Goal: Transaction & Acquisition: Book appointment/travel/reservation

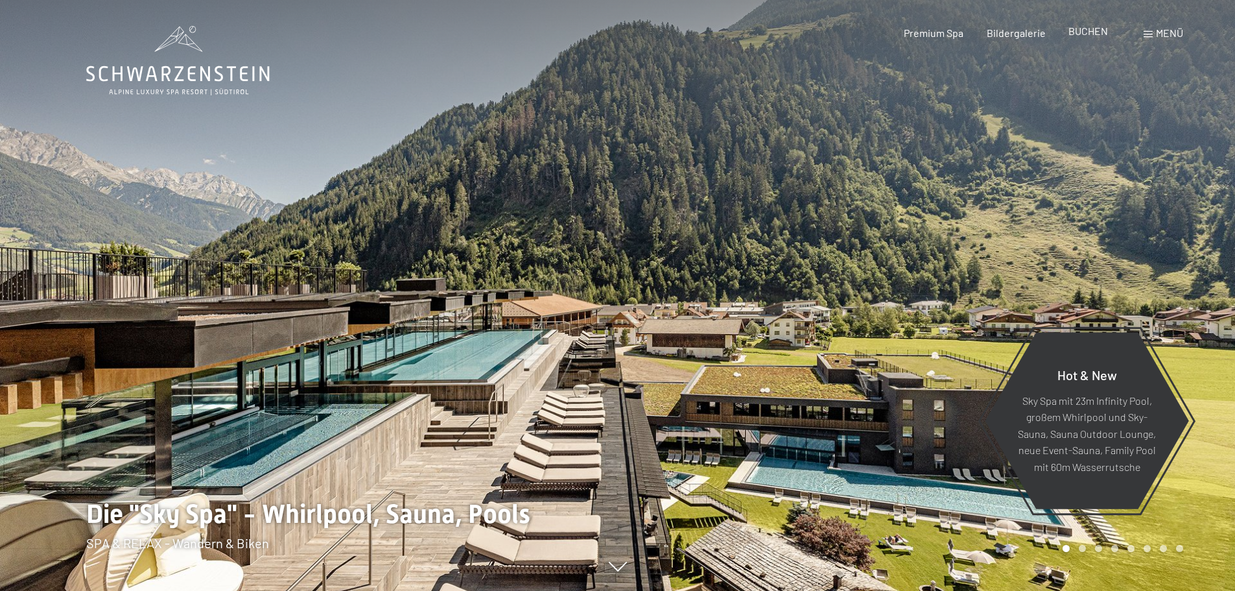
click at [1085, 33] on span "BUCHEN" at bounding box center [1089, 31] width 40 height 12
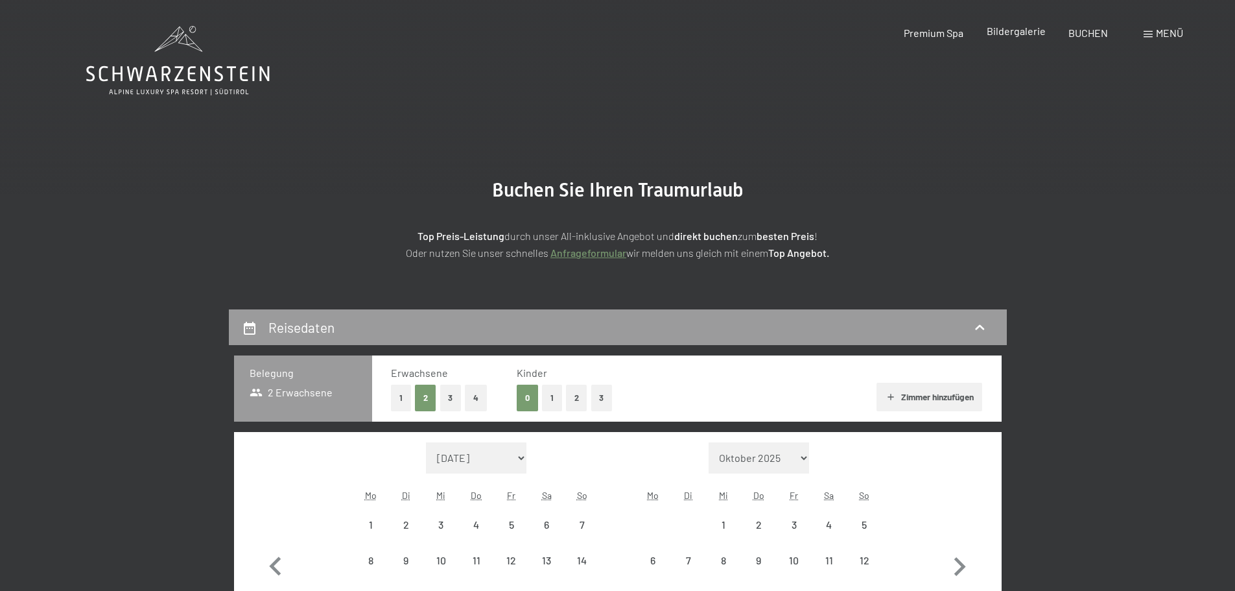
click at [1023, 33] on span "Bildergalerie" at bounding box center [1016, 31] width 59 height 12
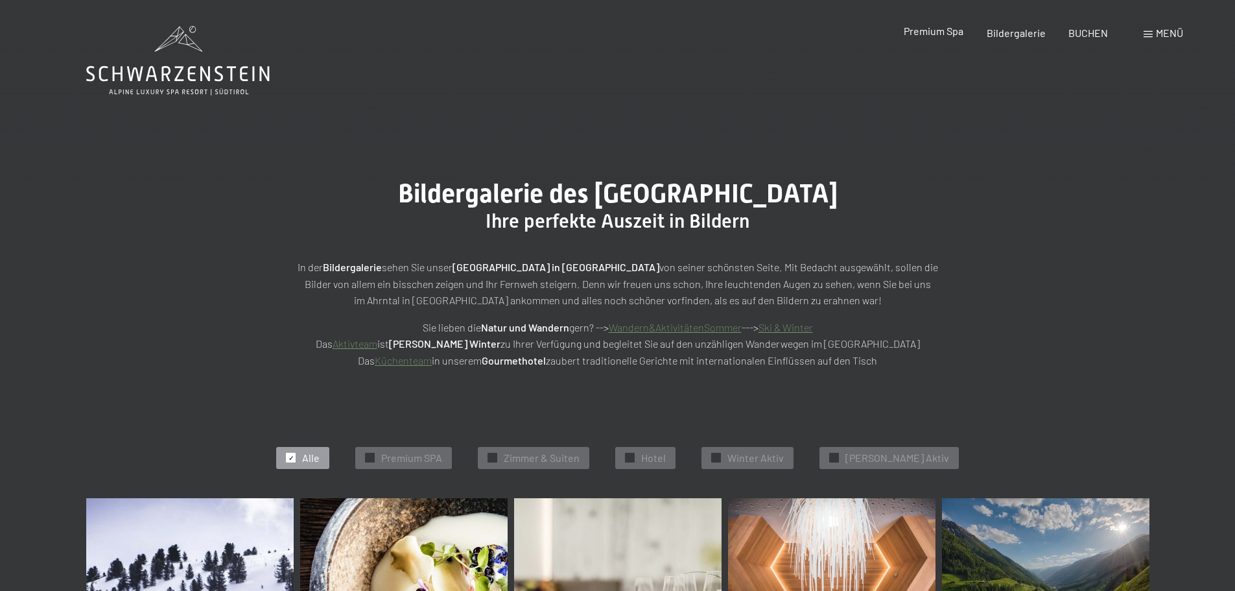
click at [940, 34] on span "Premium Spa" at bounding box center [934, 31] width 60 height 12
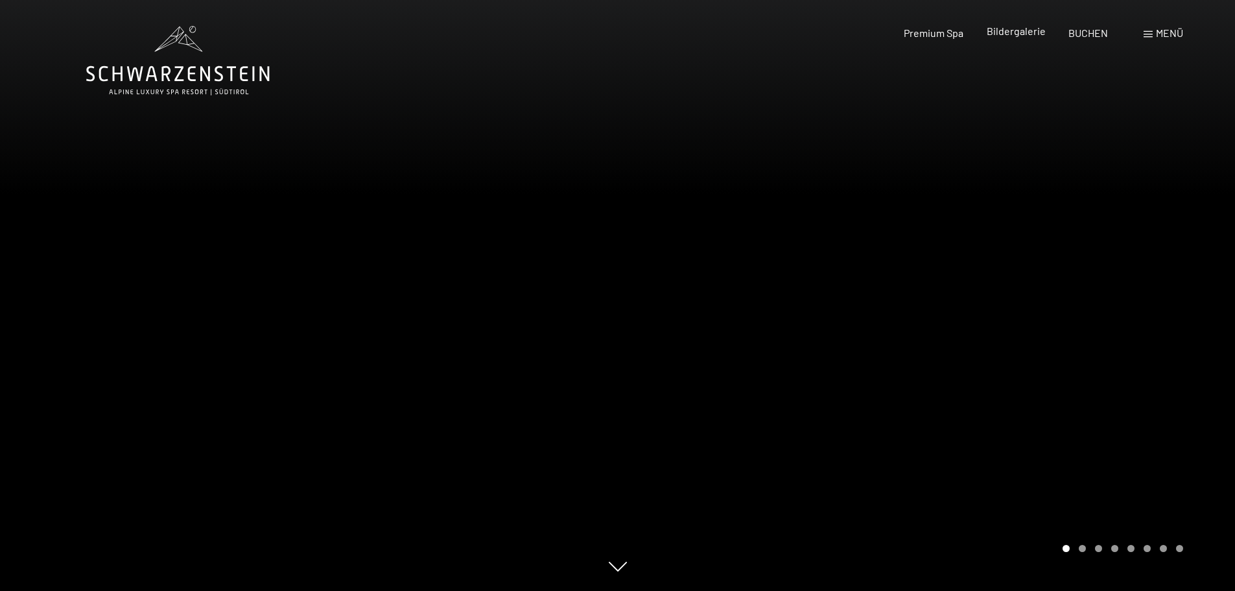
click at [1026, 30] on span "Bildergalerie" at bounding box center [1016, 31] width 59 height 12
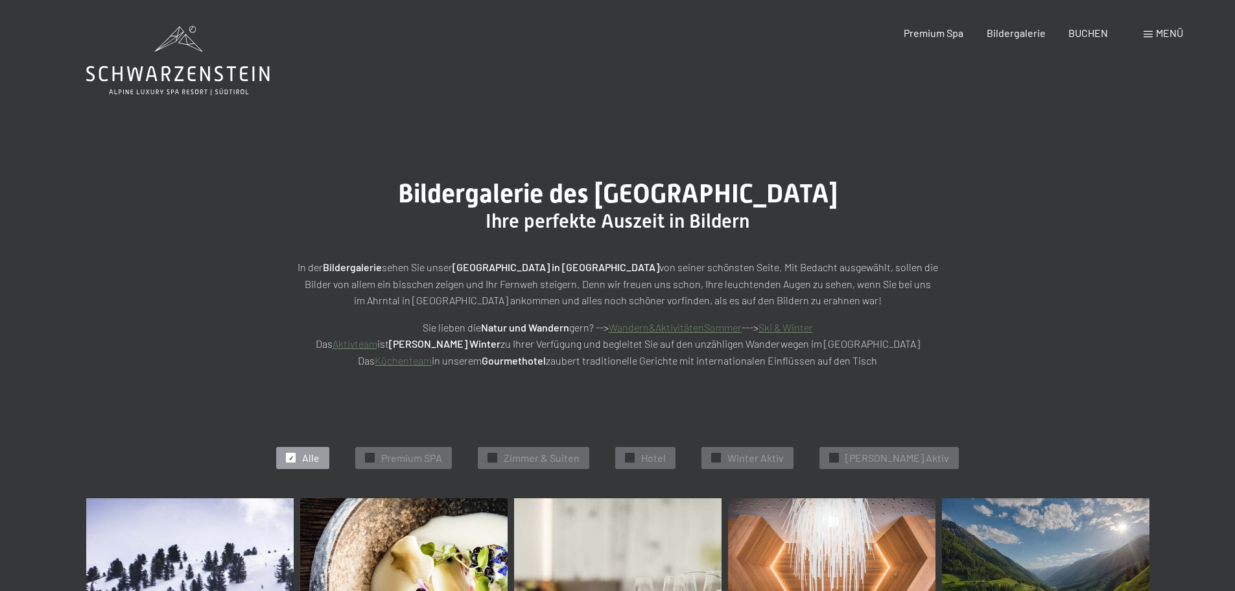
click at [1170, 27] on span "Menü" at bounding box center [1169, 33] width 27 height 12
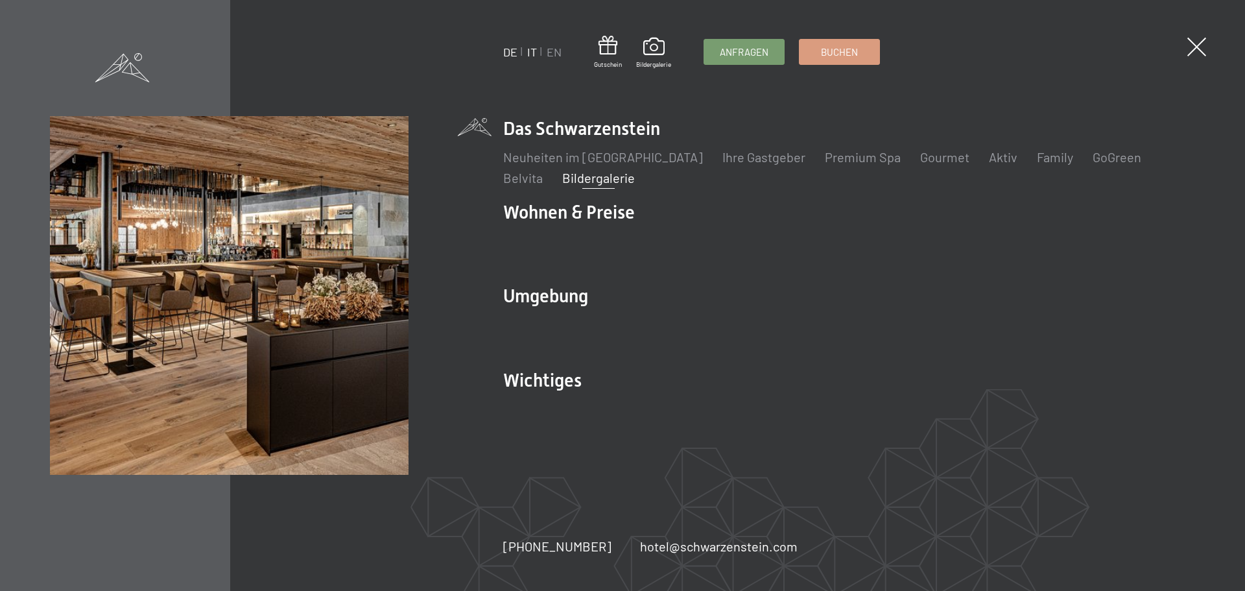
click at [532, 51] on link "IT" at bounding box center [532, 52] width 10 height 14
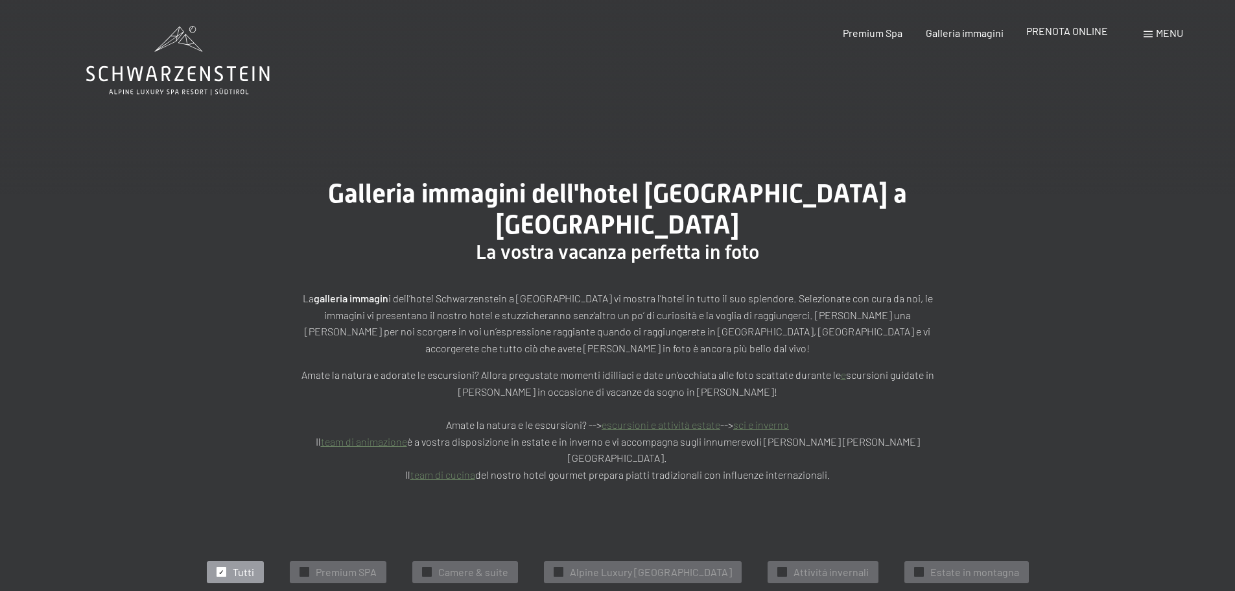
click at [1066, 33] on span "PRENOTA ONLINE" at bounding box center [1067, 31] width 82 height 12
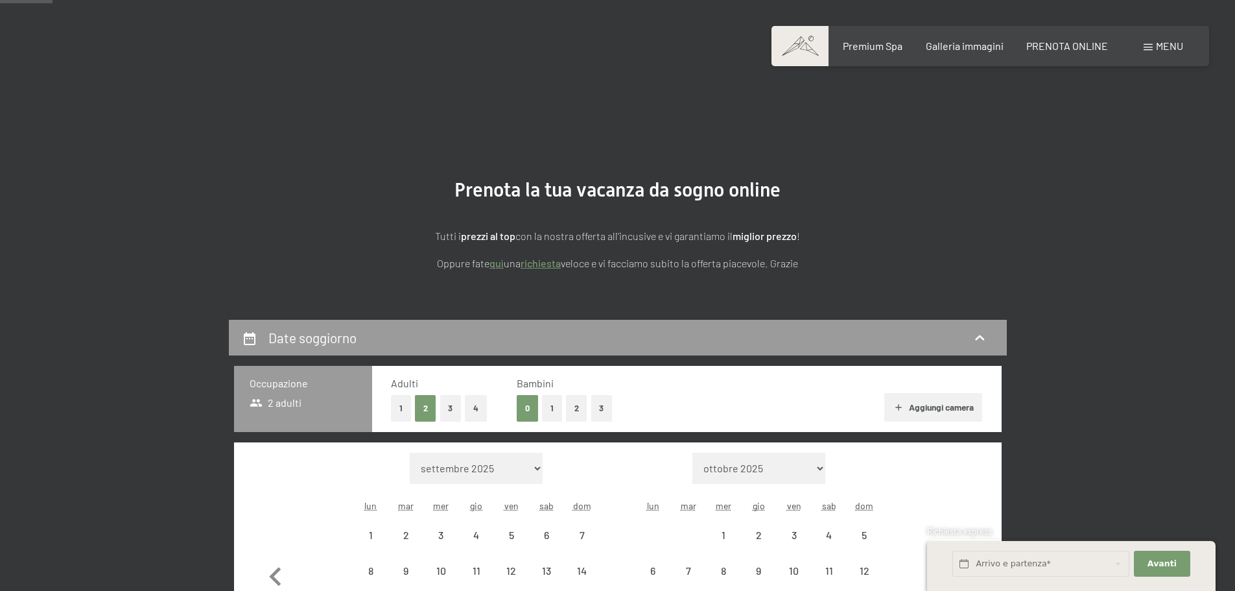
scroll to position [324, 0]
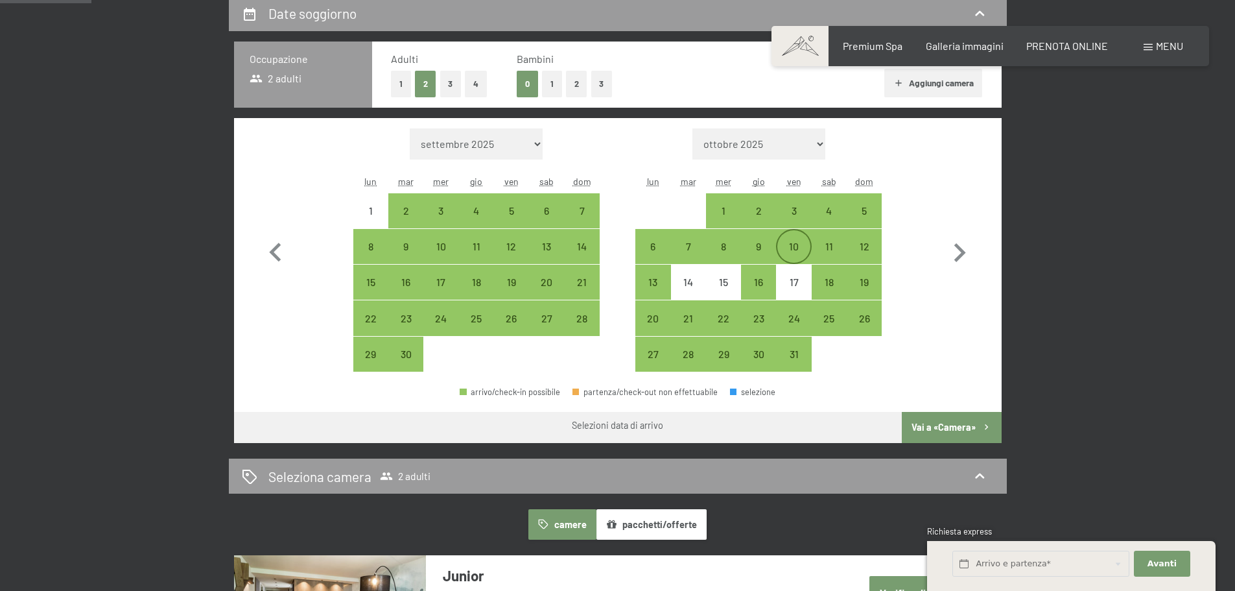
click at [801, 246] on div "10" at bounding box center [793, 257] width 32 height 32
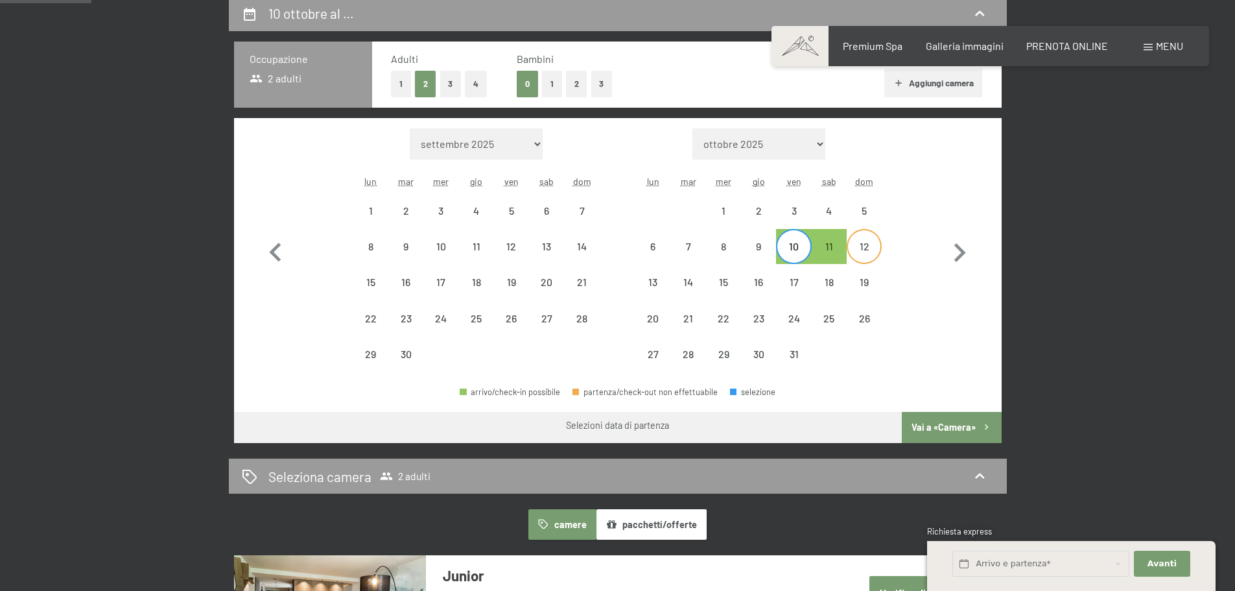
click at [866, 246] on div "12" at bounding box center [864, 257] width 32 height 32
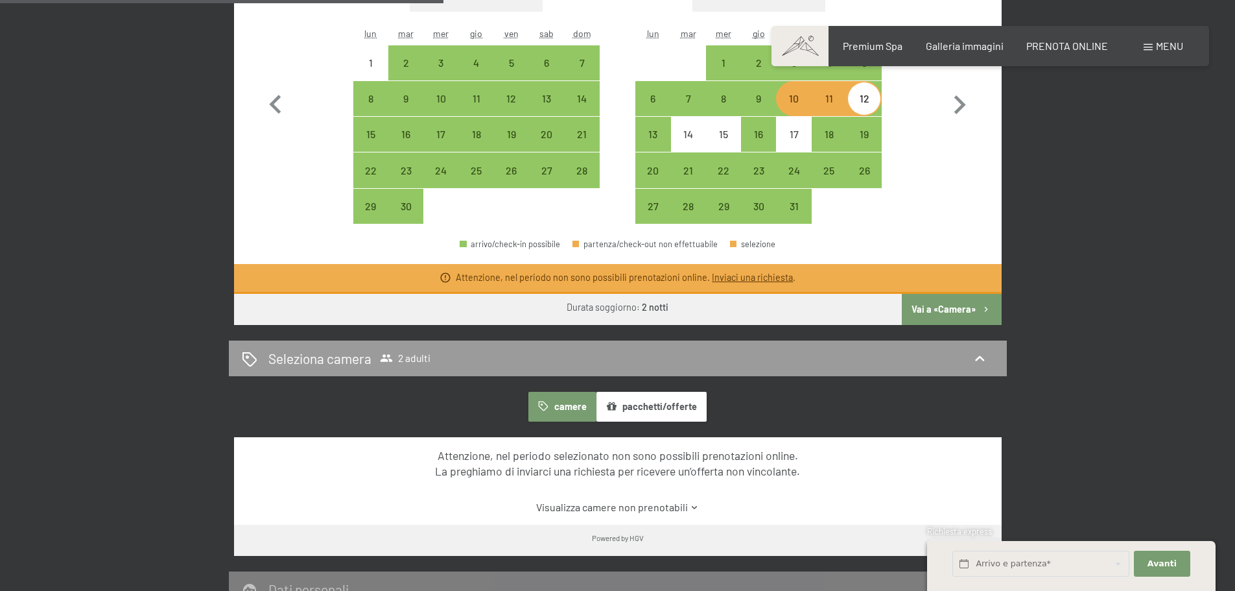
scroll to position [433, 0]
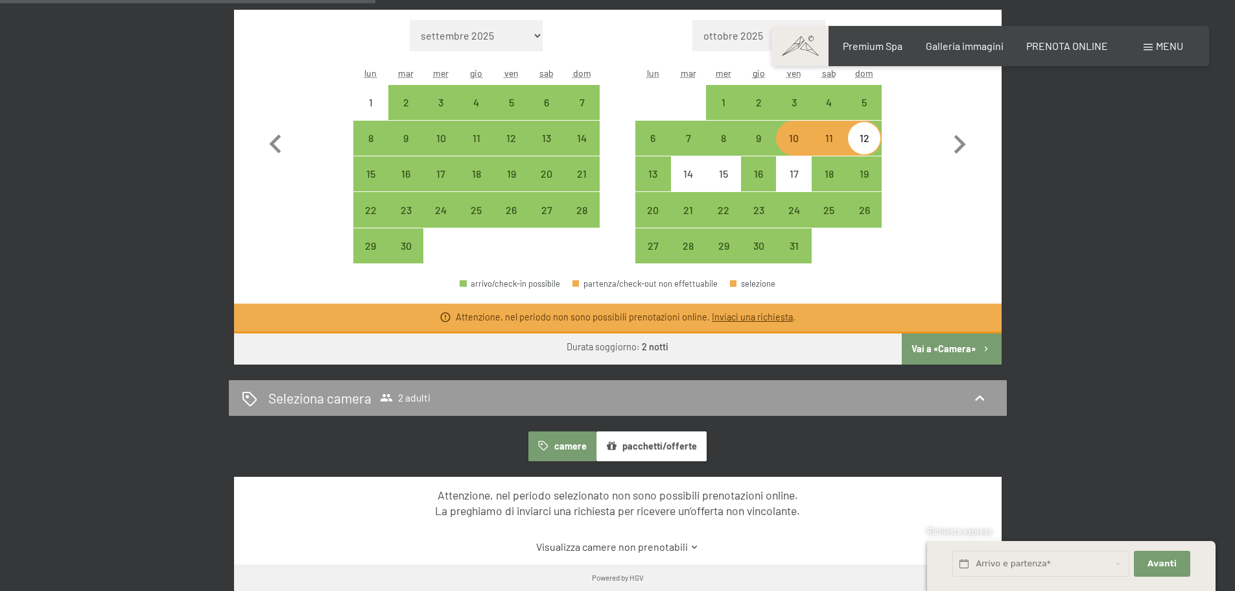
click at [939, 351] on button "Vai a «Camera»" at bounding box center [951, 348] width 99 height 31
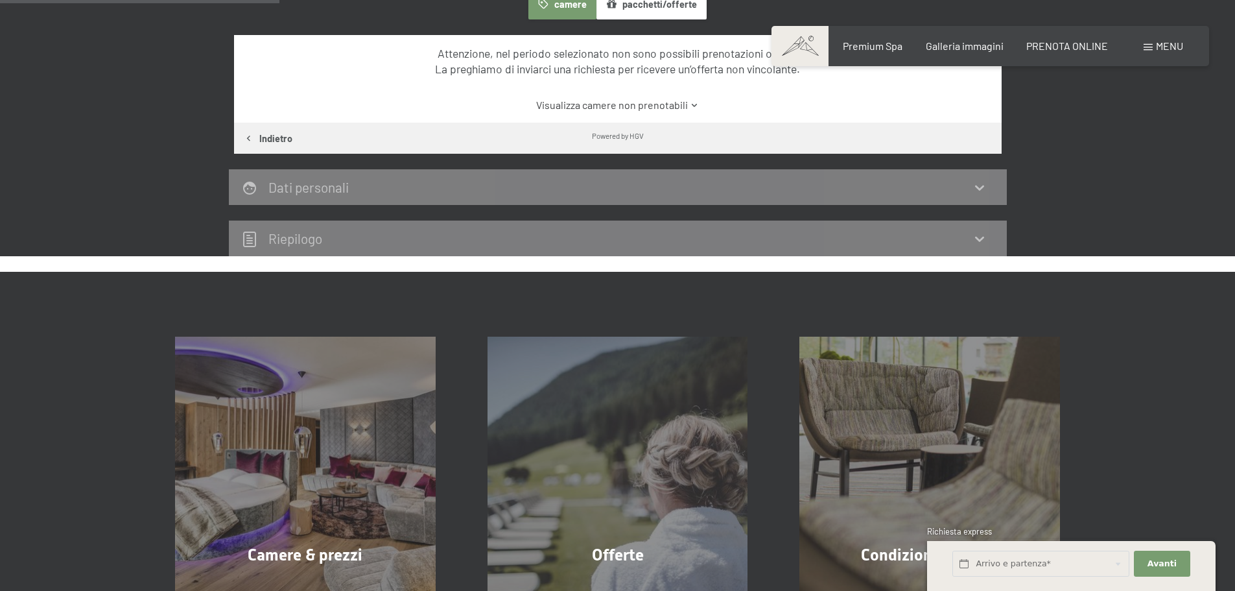
scroll to position [320, 0]
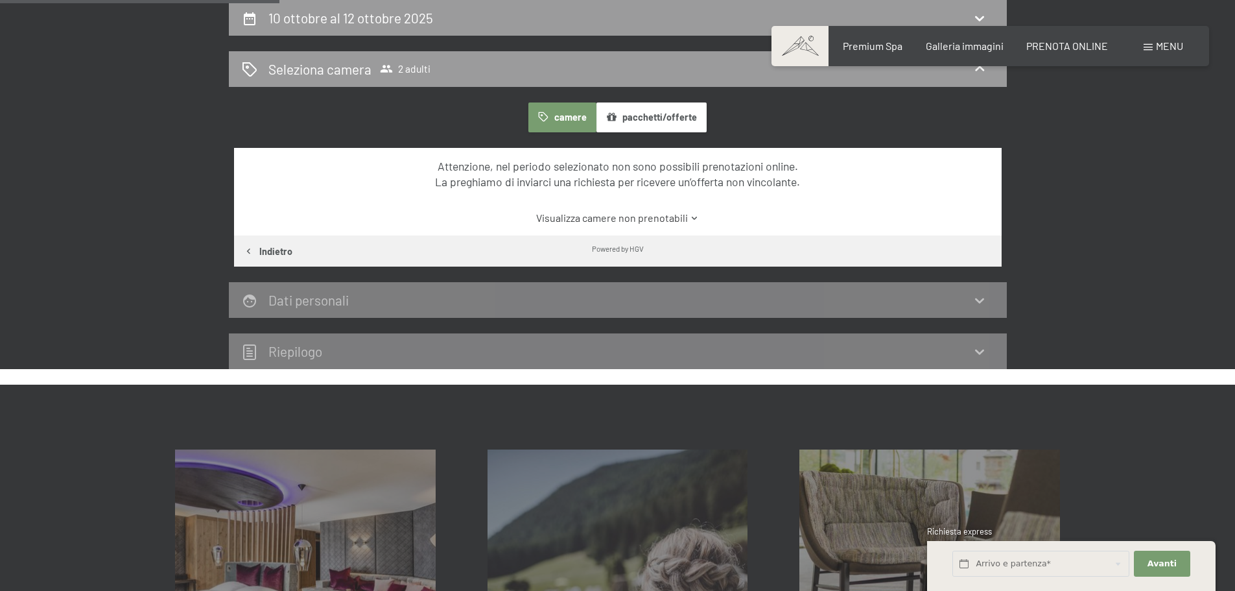
click at [674, 213] on link "Visualizza camere non prenotabili" at bounding box center [618, 218] width 722 height 14
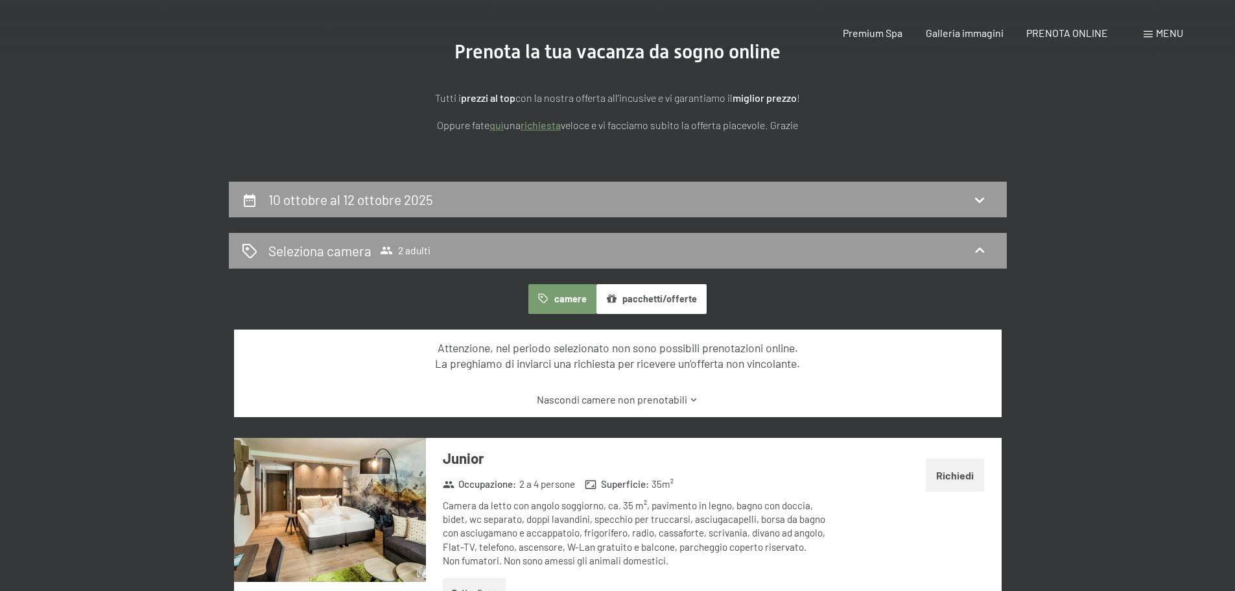
scroll to position [0, 0]
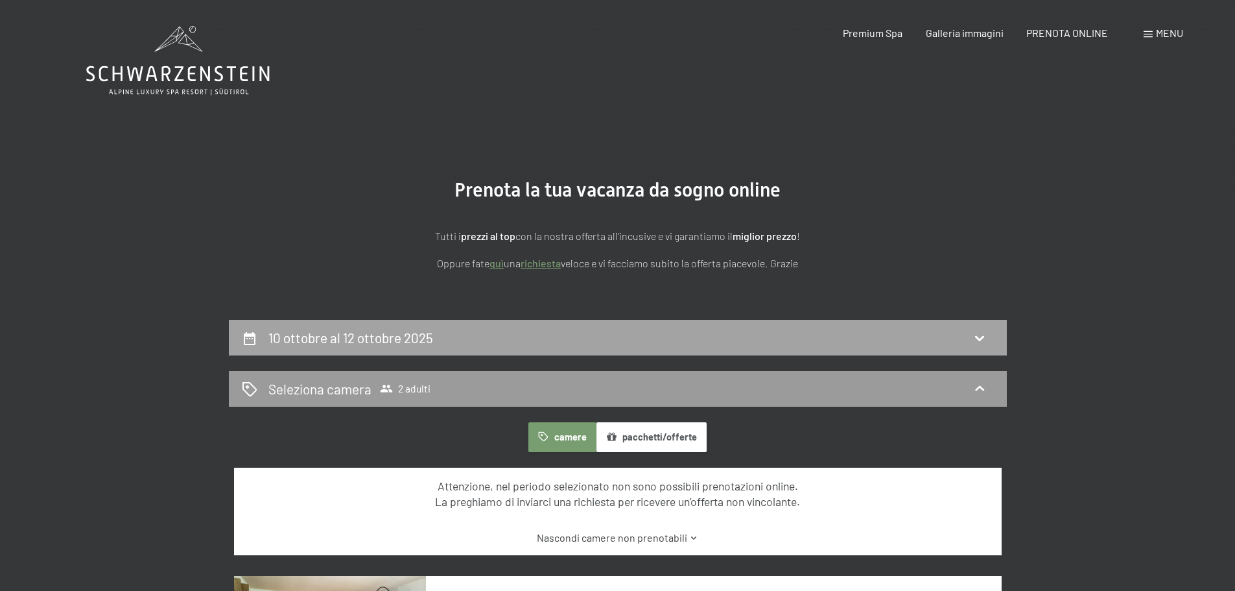
click at [978, 333] on icon at bounding box center [980, 338] width 16 height 16
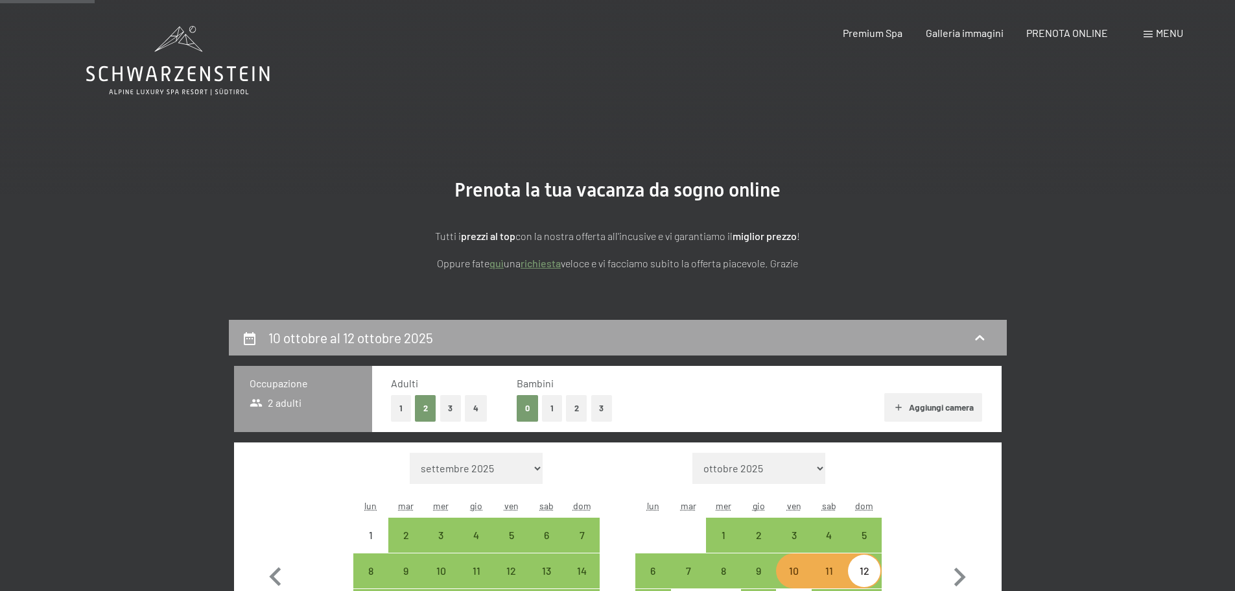
scroll to position [320, 0]
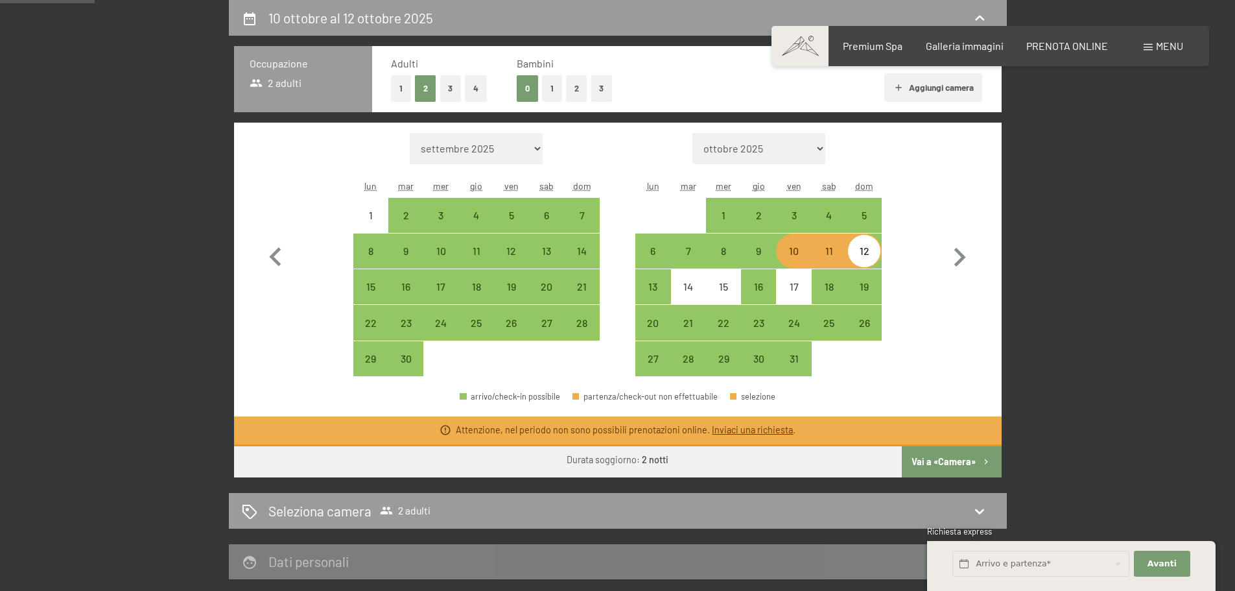
click at [800, 256] on div "10" at bounding box center [793, 262] width 32 height 32
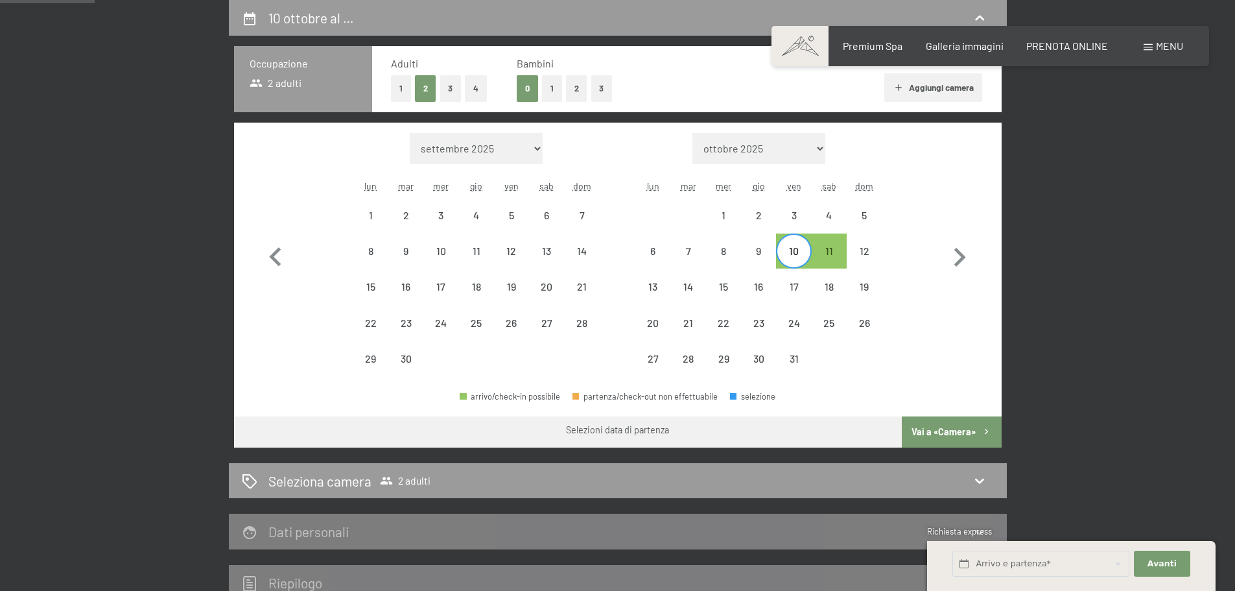
click at [914, 158] on div "Mese/anno settembre 2025 ottobre 2025 novembre 2025 dicembre 2025 gennaio 2026 …" at bounding box center [618, 255] width 722 height 244
click at [800, 248] on div "10" at bounding box center [793, 262] width 32 height 32
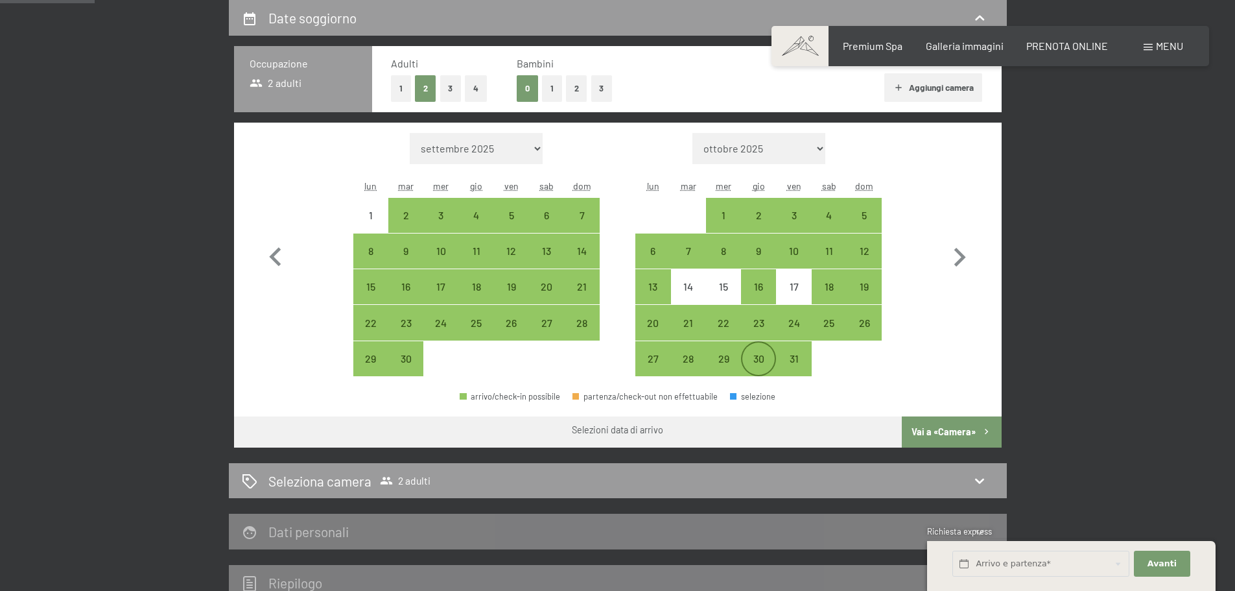
click at [754, 359] on div "30" at bounding box center [758, 369] width 32 height 32
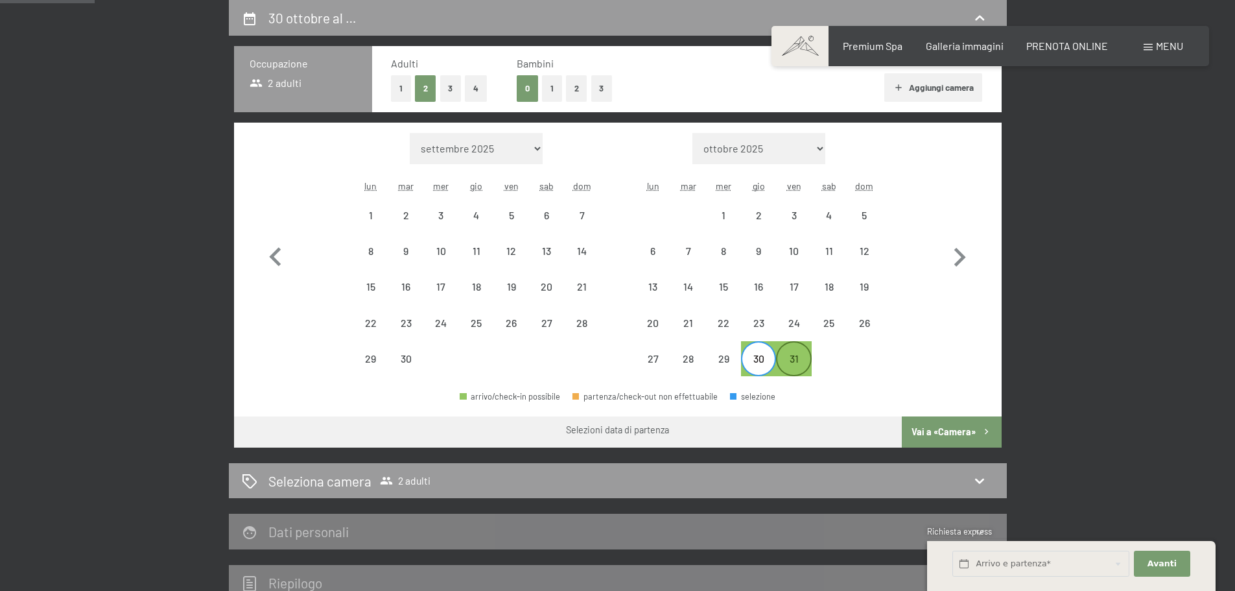
click at [796, 363] on div "31" at bounding box center [793, 369] width 32 height 32
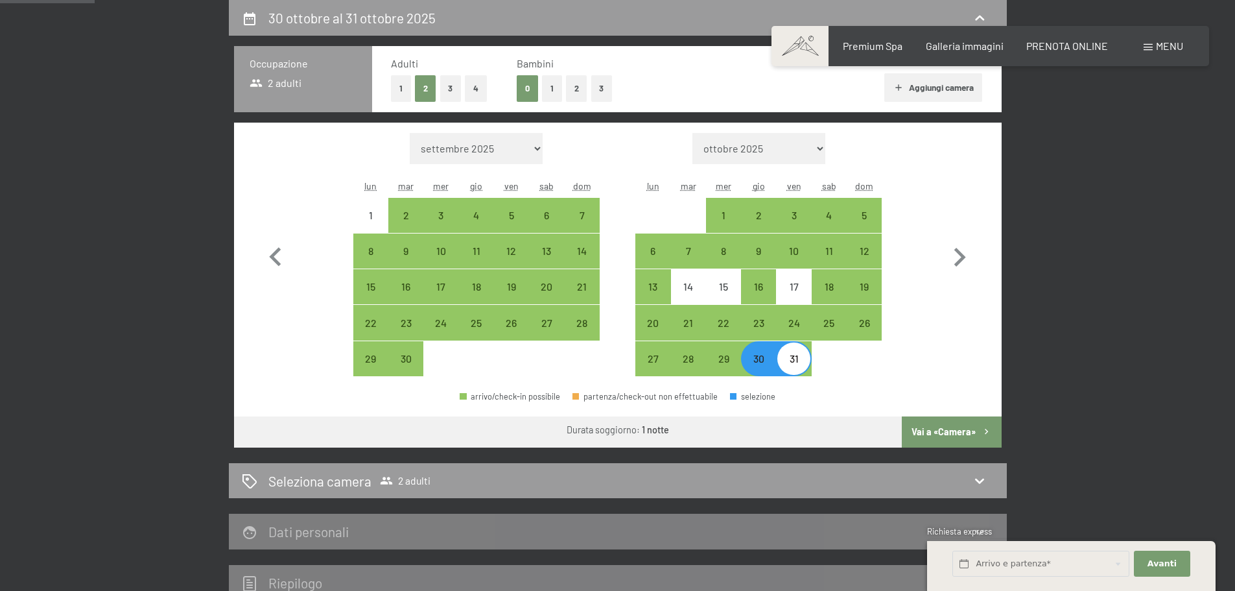
click at [942, 431] on button "Vai a «Camera»" at bounding box center [951, 431] width 99 height 31
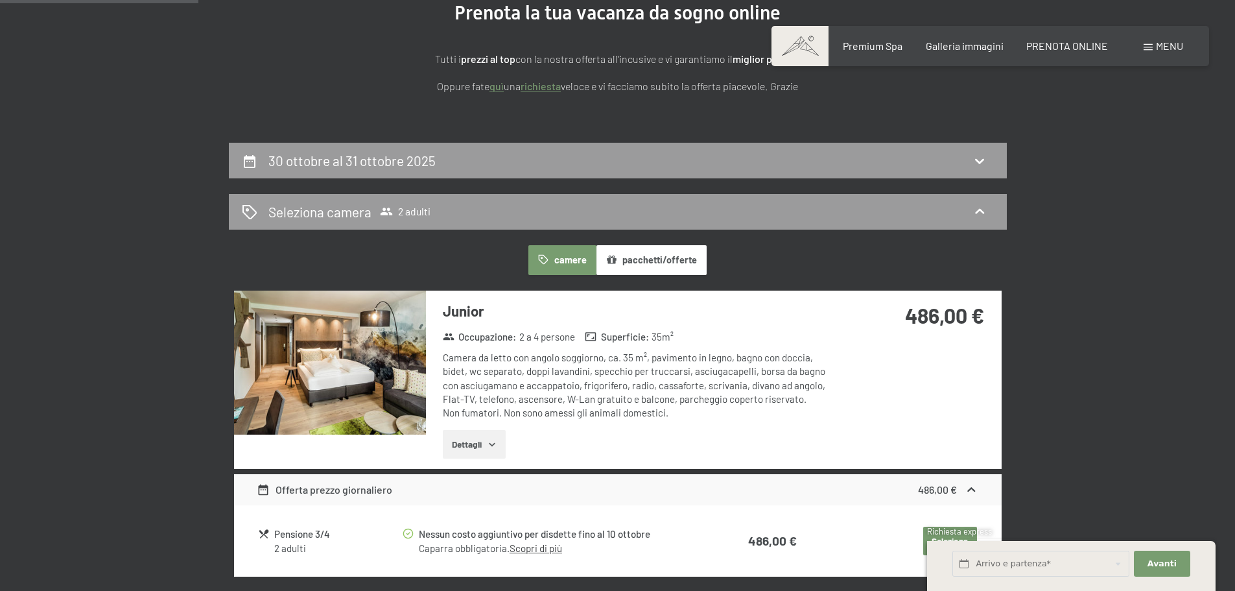
scroll to position [211, 0]
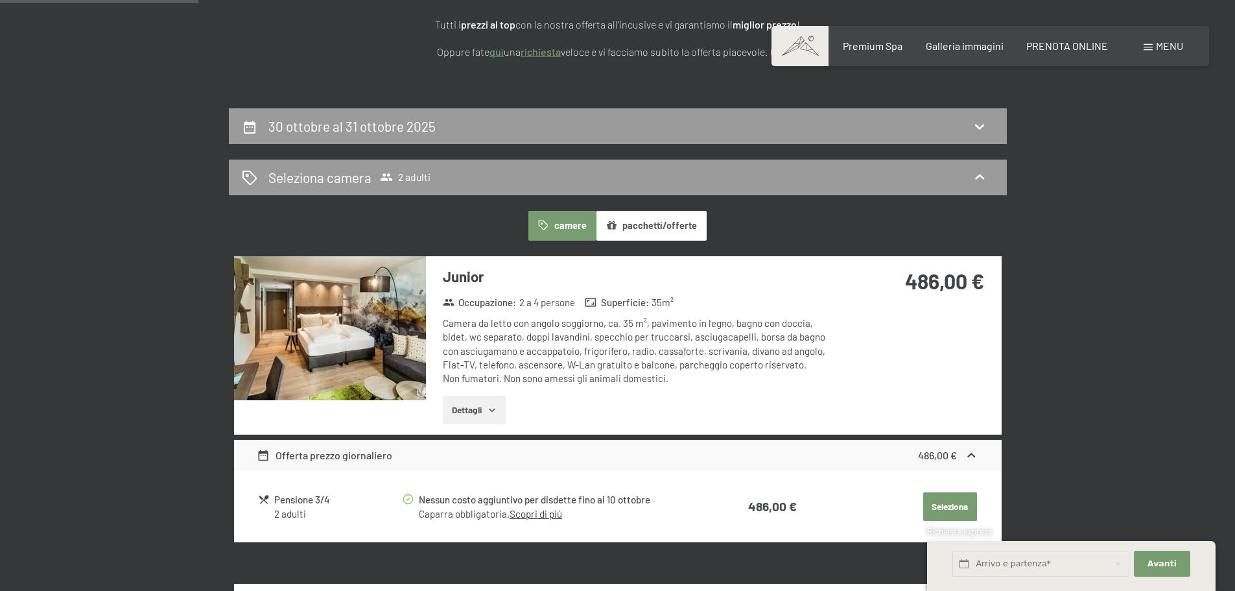
click at [678, 233] on button "pacchetti/offerte" at bounding box center [652, 226] width 110 height 30
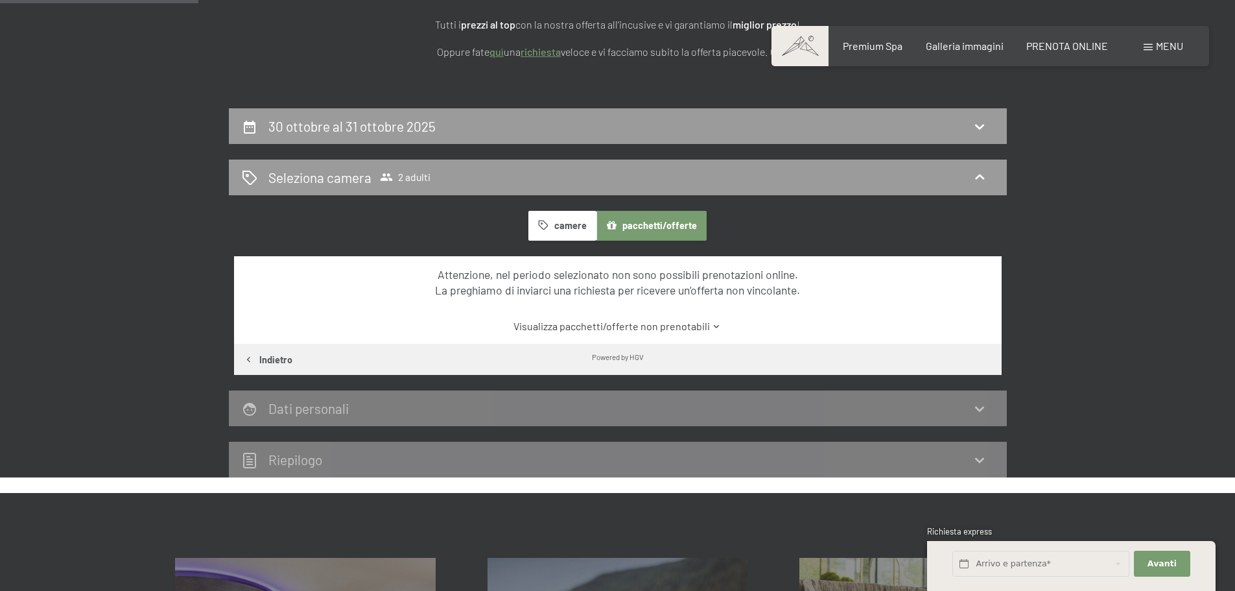
click at [570, 228] on button "camere" at bounding box center [561, 226] width 67 height 30
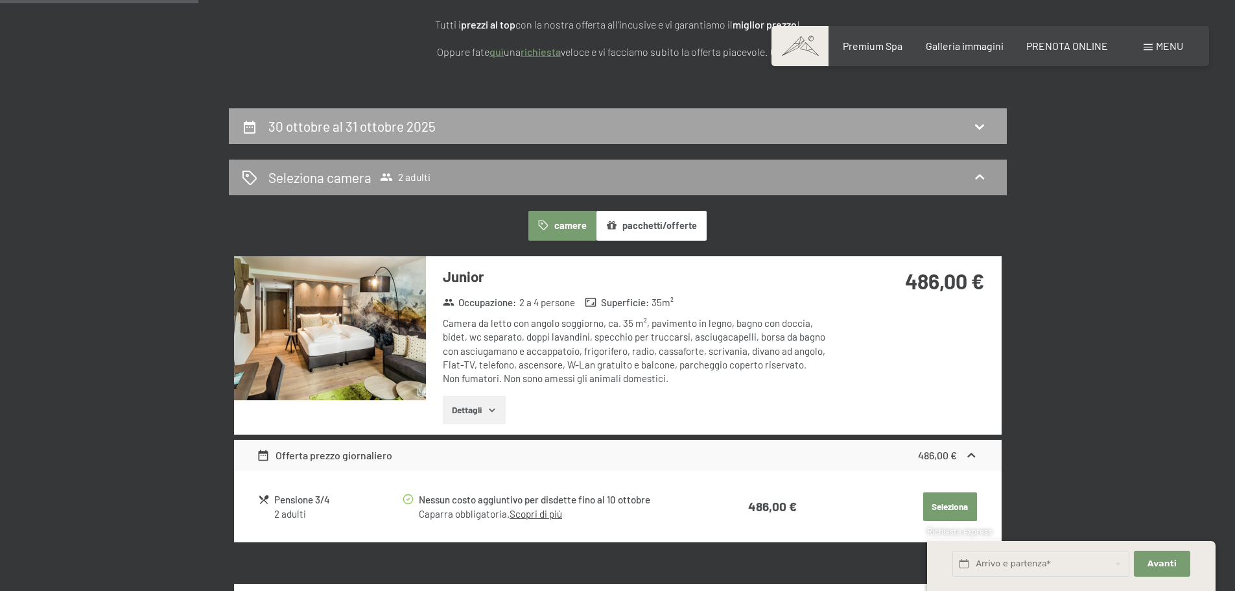
click at [976, 122] on icon at bounding box center [980, 127] width 16 height 16
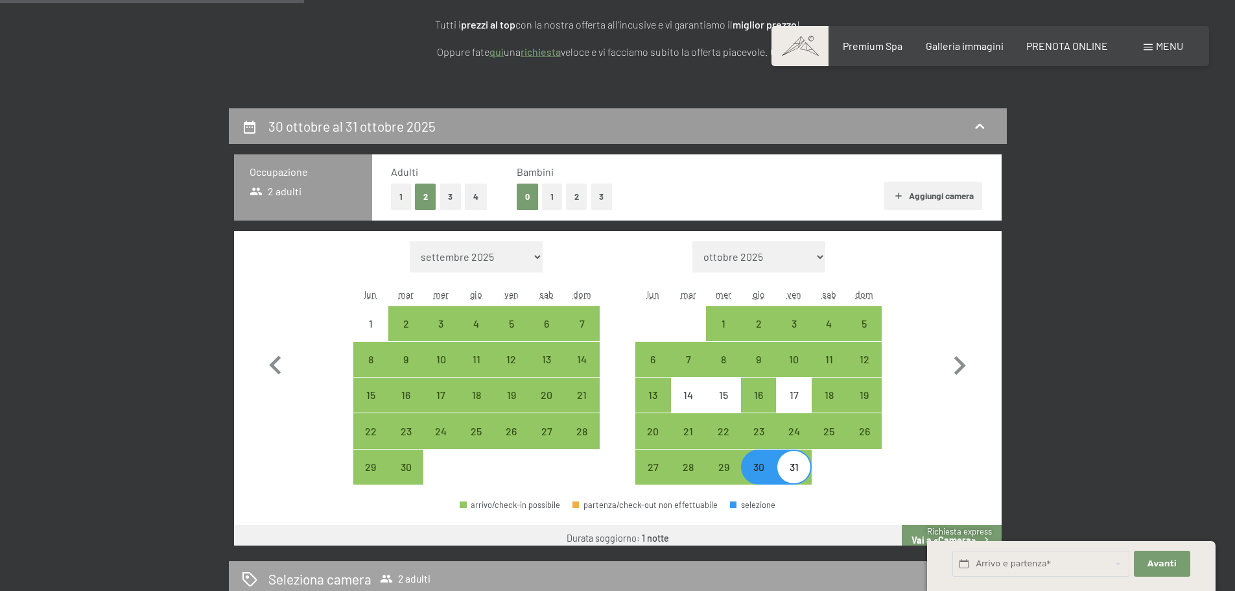
scroll to position [320, 0]
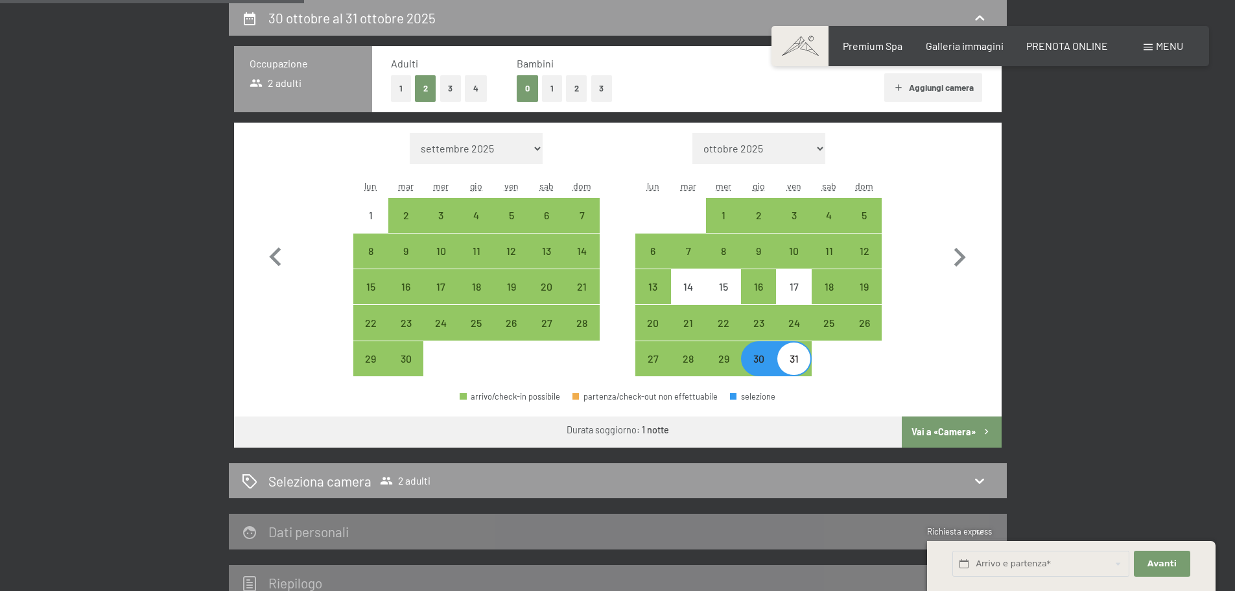
click at [761, 355] on div "30" at bounding box center [758, 369] width 32 height 32
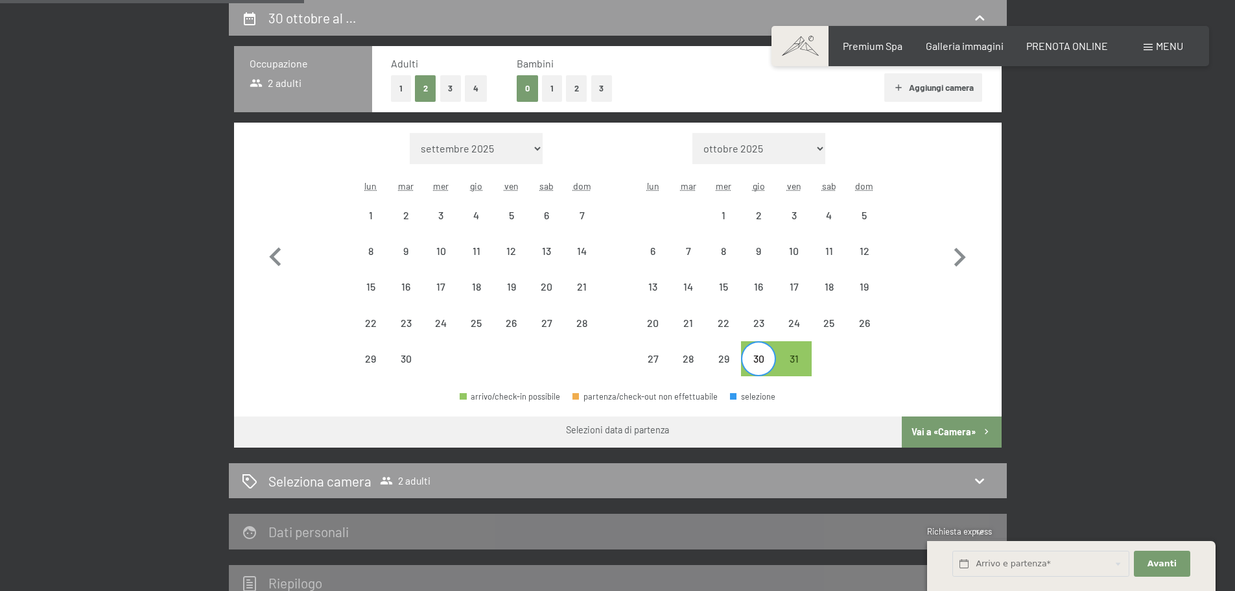
click at [755, 353] on div "30" at bounding box center [758, 369] width 32 height 32
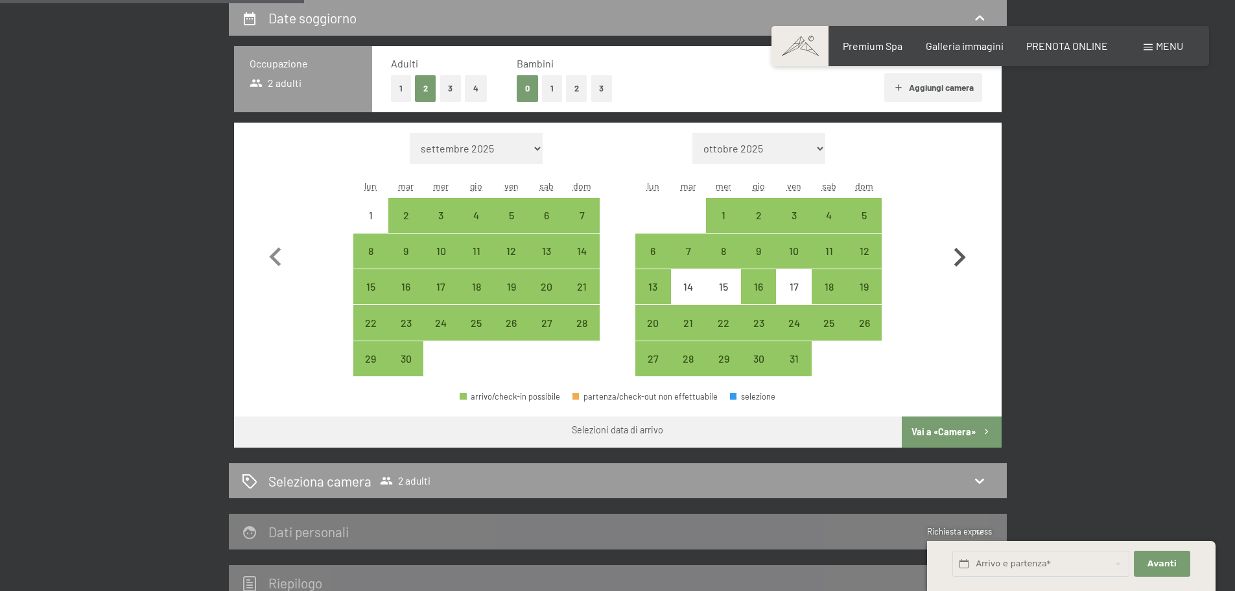
click at [957, 254] on icon "button" at bounding box center [960, 258] width 38 height 38
select select "[DATE]"
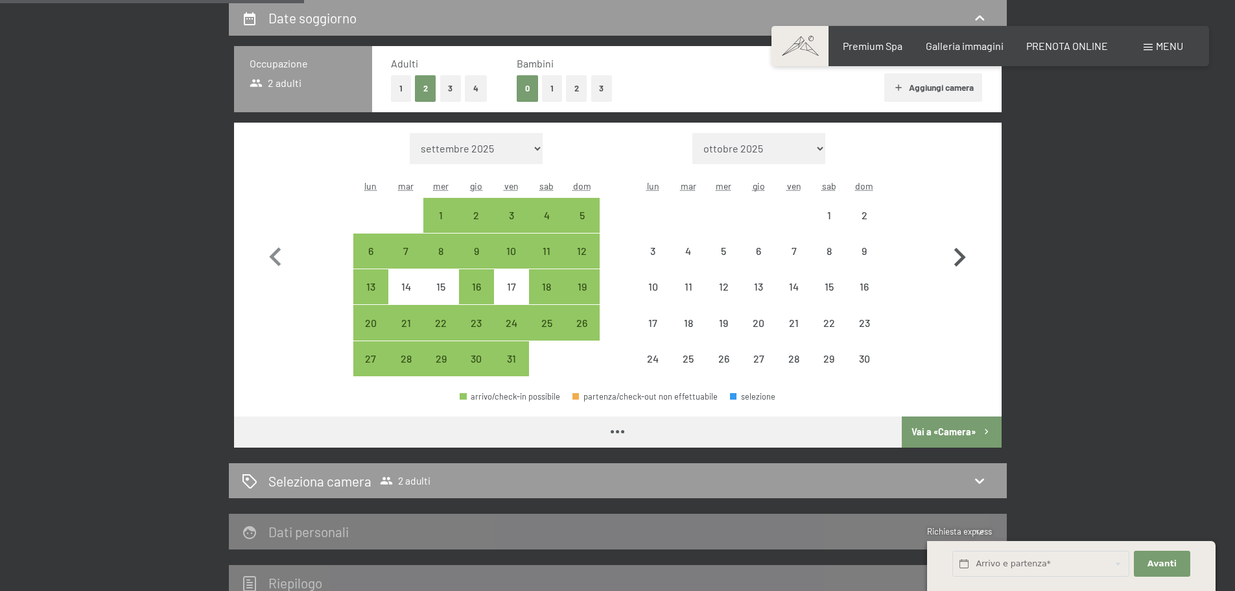
click at [957, 254] on icon "button" at bounding box center [960, 258] width 38 height 38
select select "[DATE]"
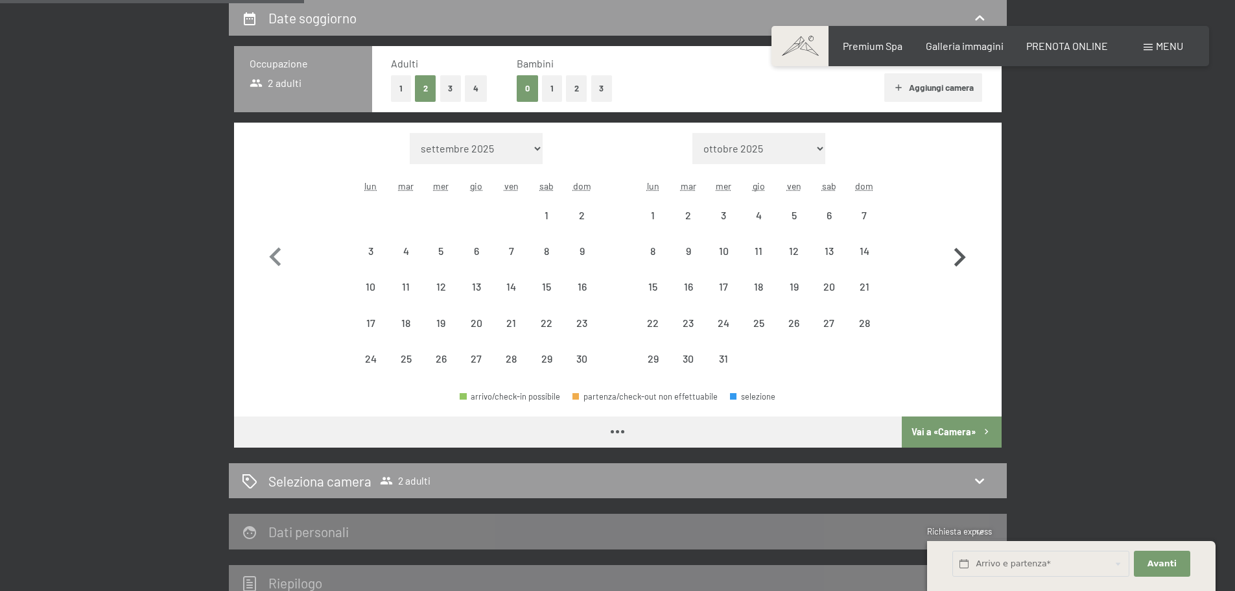
select select "[DATE]"
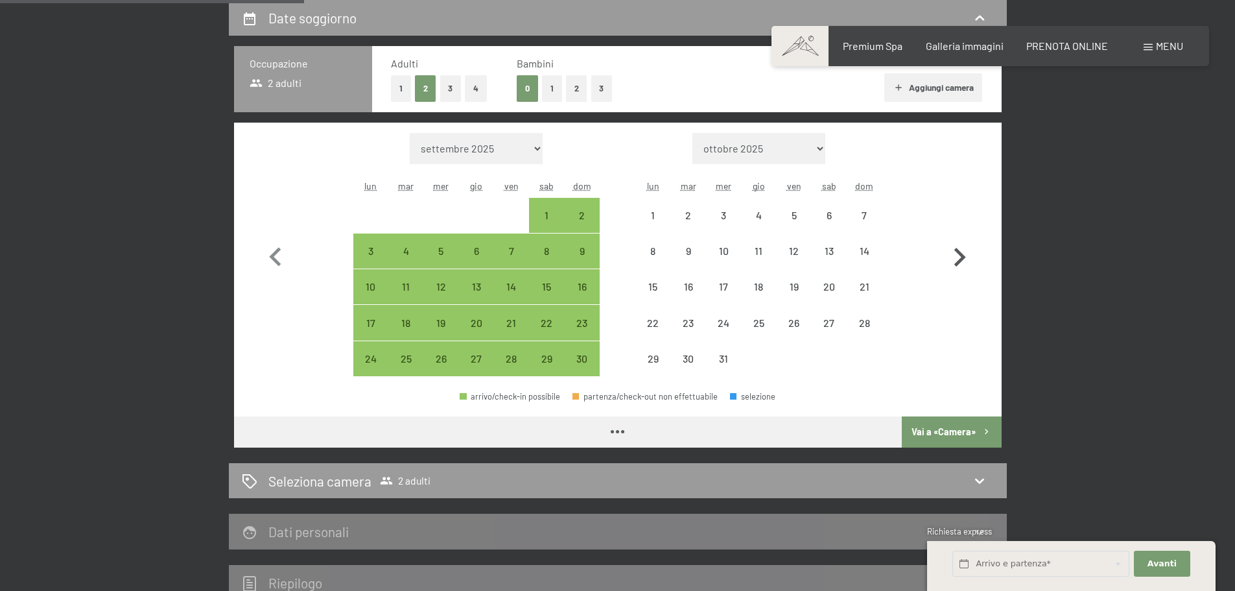
select select "[DATE]"
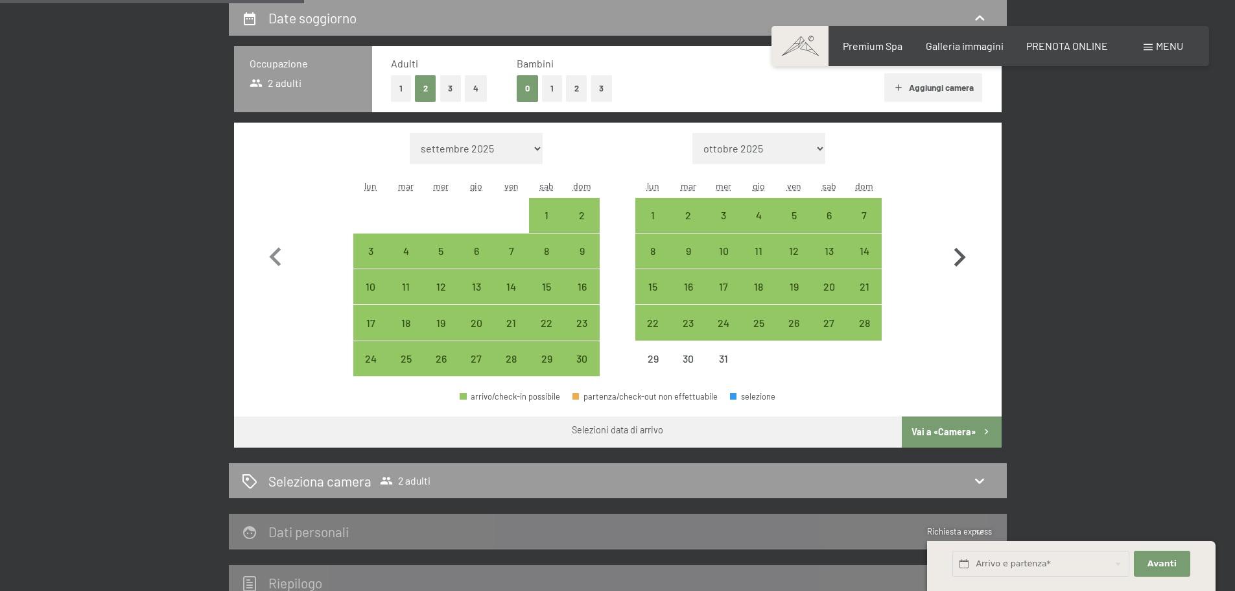
click at [964, 253] on icon "button" at bounding box center [960, 258] width 38 height 38
select select "[DATE]"
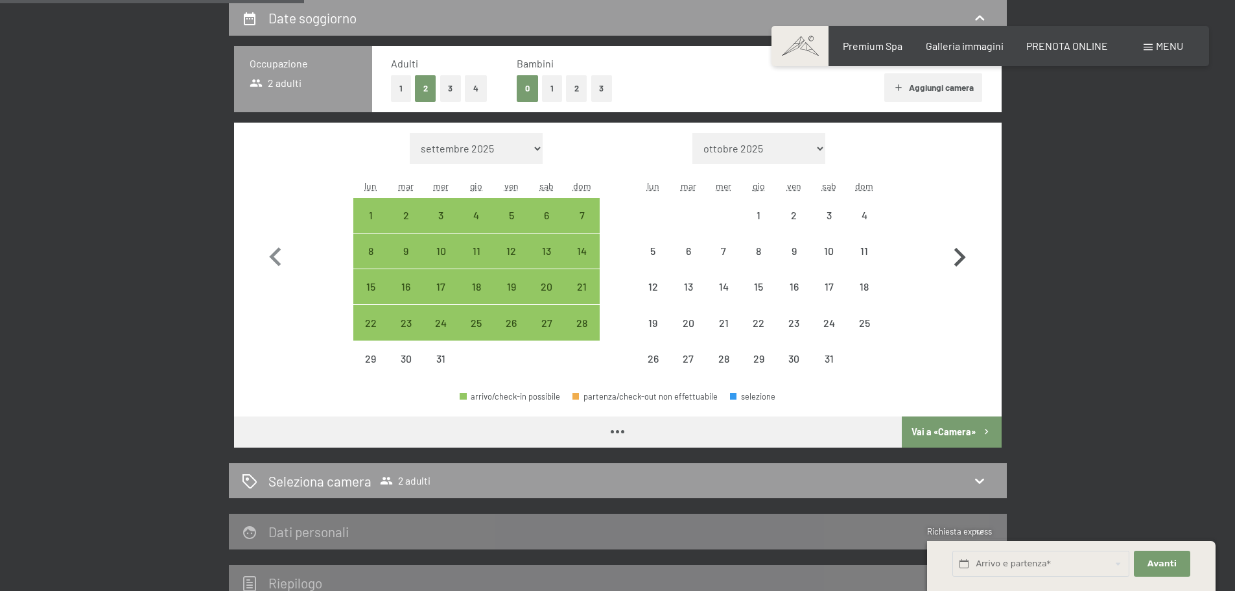
select select "[DATE]"
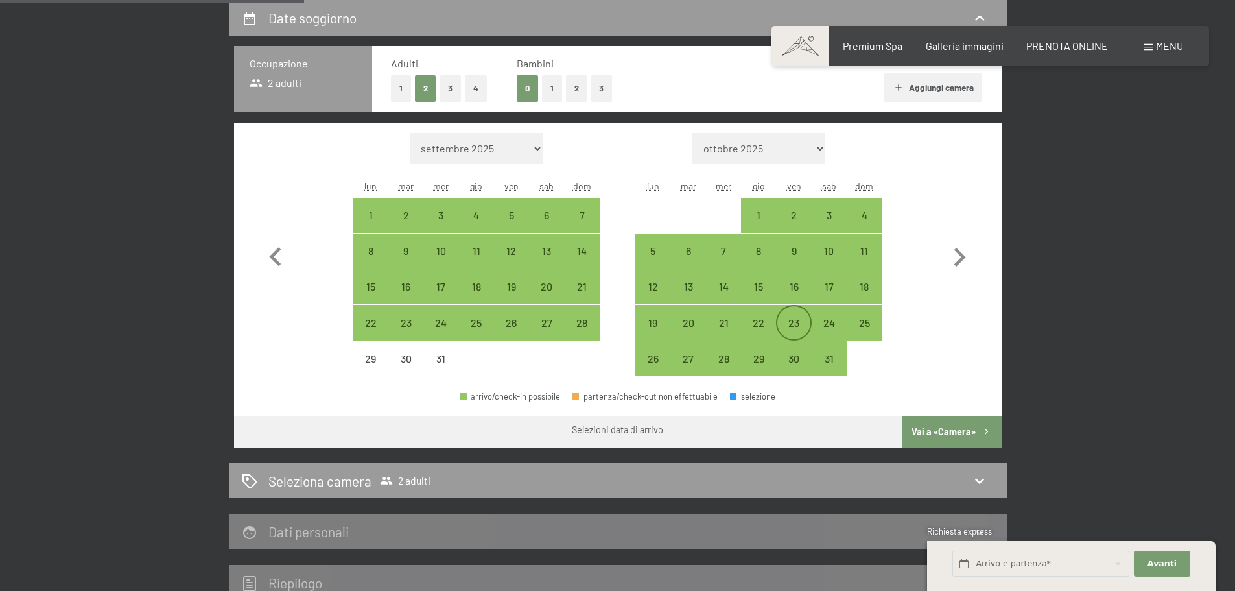
click at [798, 322] on div "23" at bounding box center [793, 334] width 32 height 32
select select "[DATE]"
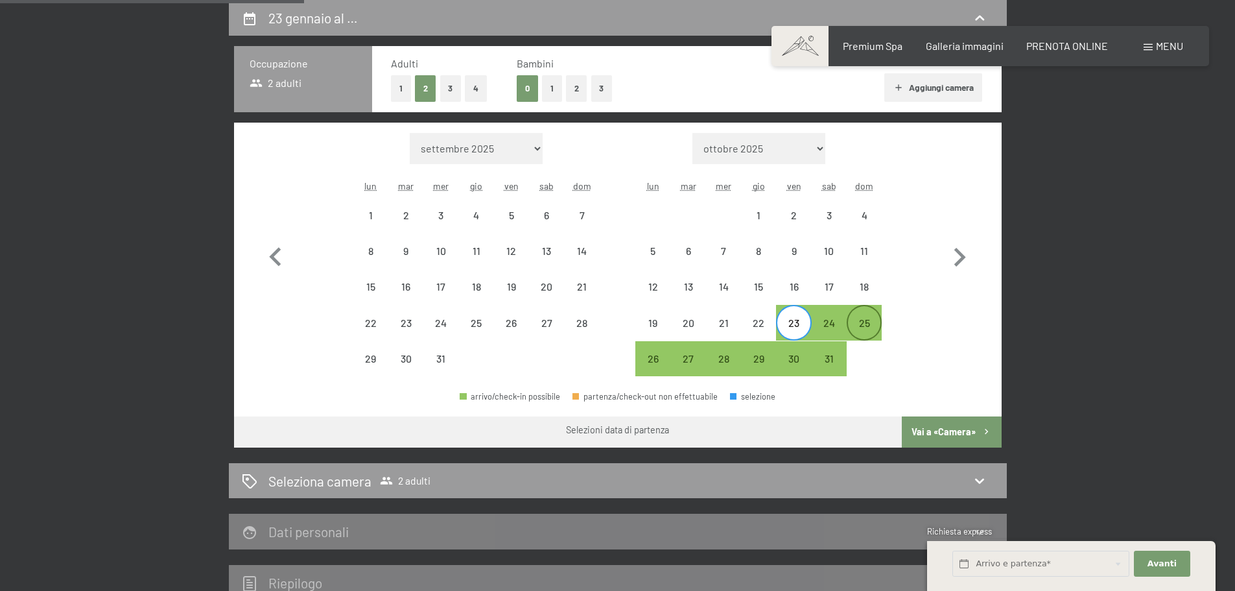
click at [866, 322] on div "25" at bounding box center [864, 334] width 32 height 32
select select "[DATE]"
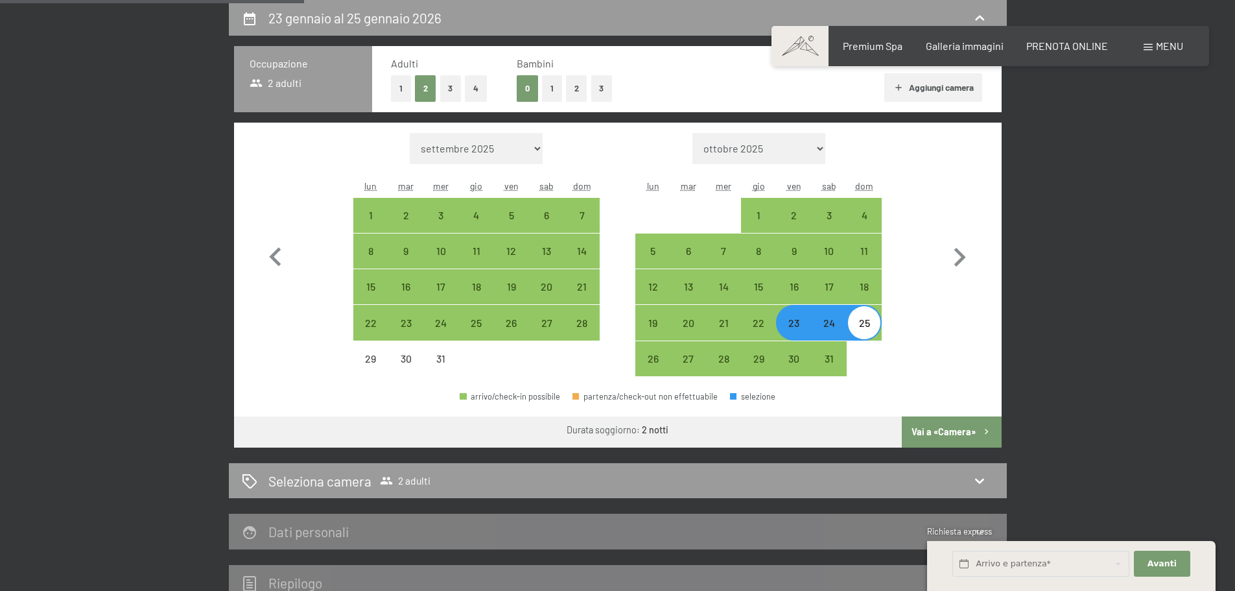
click at [934, 431] on button "Vai a «Camera»" at bounding box center [951, 431] width 99 height 31
select select "[DATE]"
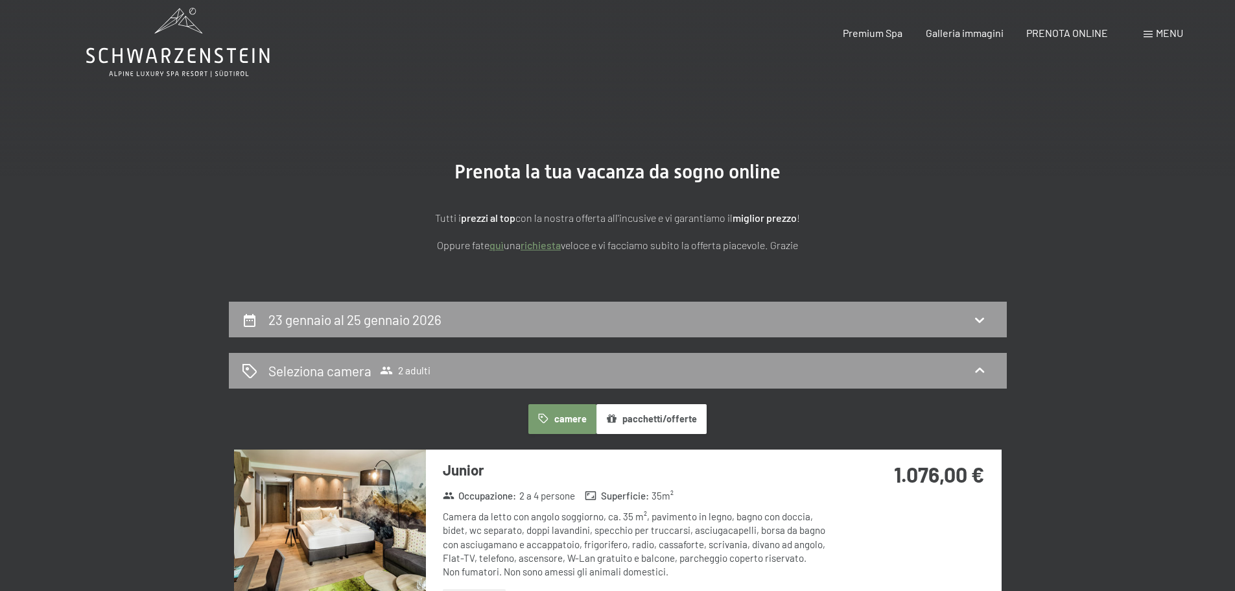
scroll to position [0, 0]
